Goal: Transaction & Acquisition: Purchase product/service

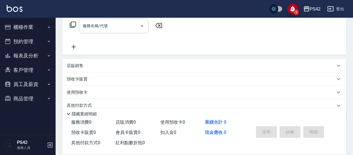
scroll to position [111, 0]
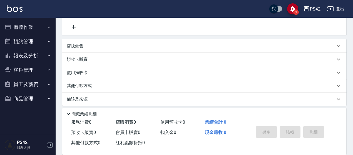
click at [36, 57] on button "報表及分析" at bounding box center [27, 56] width 51 height 14
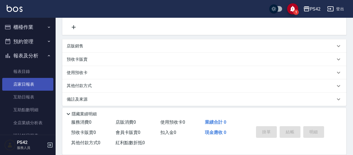
click at [37, 88] on link "店家日報表" at bounding box center [27, 84] width 51 height 13
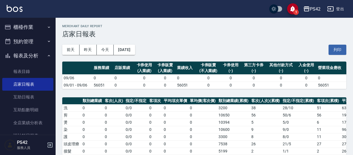
click at [28, 29] on button "櫃檯作業" at bounding box center [27, 27] width 51 height 14
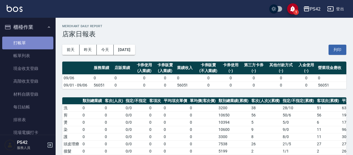
click at [27, 45] on link "打帳單" at bounding box center [27, 43] width 51 height 13
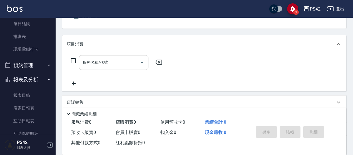
scroll to position [56, 0]
click at [118, 60] on input "服務名稱/代號" at bounding box center [109, 62] width 56 height 10
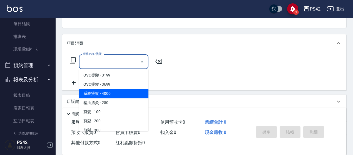
click at [132, 94] on span "系統燙髮 - 4000" at bounding box center [113, 93] width 69 height 9
type input "系統燙髮(205)"
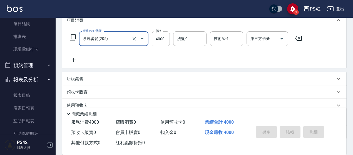
scroll to position [28, 0]
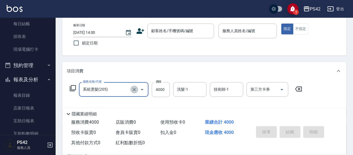
click at [136, 90] on icon "Clear" at bounding box center [134, 90] width 6 height 6
type input "系統燙髮(205)"
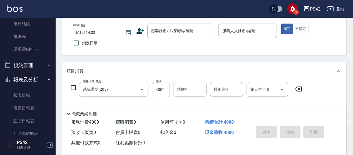
click at [301, 89] on icon at bounding box center [298, 89] width 7 height 5
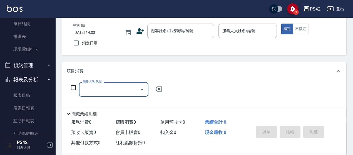
click at [111, 86] on input "服務名稱/代號" at bounding box center [109, 90] width 56 height 10
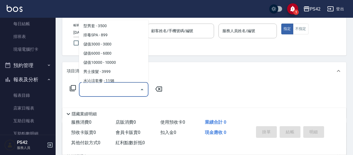
scroll to position [639, 0]
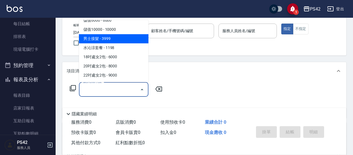
click at [123, 39] on span "男士接髮 - 3999" at bounding box center [113, 38] width 69 height 9
type input "男士接髮(3999)"
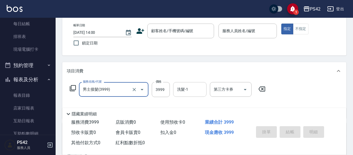
click at [196, 87] on input "洗髮-1" at bounding box center [190, 90] width 28 height 10
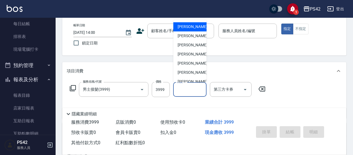
click at [196, 29] on div "[PERSON_NAME]-1" at bounding box center [189, 26] width 33 height 9
type input "[PERSON_NAME]-1"
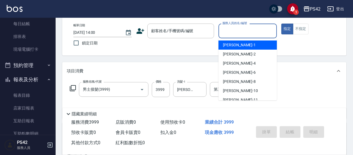
click at [230, 31] on input "服務人員姓名/編號" at bounding box center [247, 31] width 53 height 10
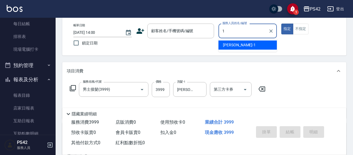
type input "[PERSON_NAME]-1"
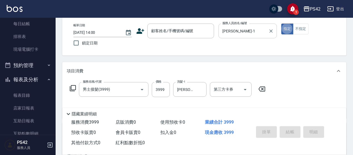
type button "true"
click at [289, 83] on div "服務名稱/代號 男士接髮(3999) 服務名稱/代號 價格 3999 價格 洗髮-1 [PERSON_NAME]-1 洗髮-1 第三方卡券 第三方卡券" at bounding box center [204, 99] width 284 height 39
click at [185, 36] on input "顧客姓名/手機號碼/編號" at bounding box center [176, 31] width 53 height 10
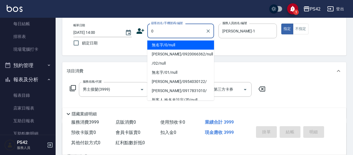
type input "無名字/0/null"
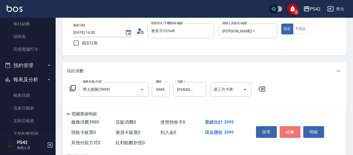
click at [289, 130] on button "結帳" at bounding box center [289, 132] width 21 height 12
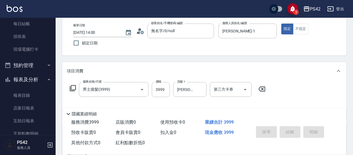
type input "[DATE] 14:02"
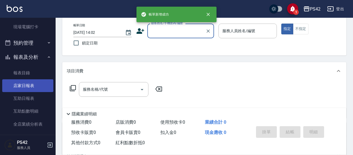
scroll to position [111, 0]
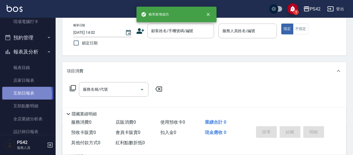
click at [21, 95] on link "互助日報表" at bounding box center [27, 93] width 51 height 13
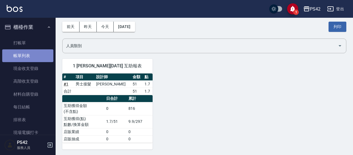
click at [33, 55] on link "帳單列表" at bounding box center [27, 55] width 51 height 13
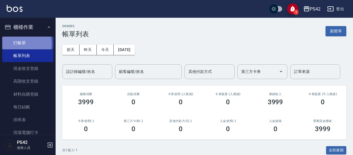
click at [19, 44] on link "打帳單" at bounding box center [27, 43] width 51 height 13
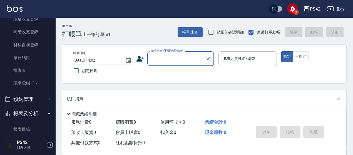
scroll to position [111, 0]
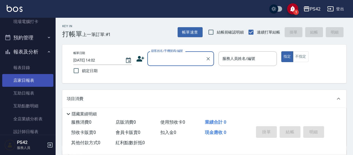
click at [30, 78] on link "店家日報表" at bounding box center [27, 80] width 51 height 13
